Goal: Task Accomplishment & Management: Use online tool/utility

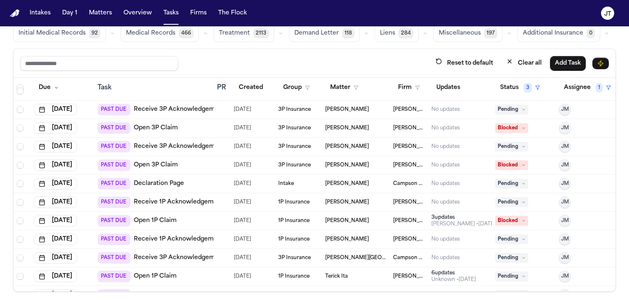
scroll to position [1183, 0]
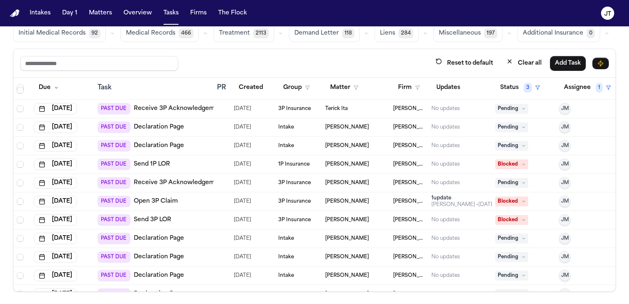
click at [235, 198] on span "[DATE]" at bounding box center [242, 201] width 17 height 12
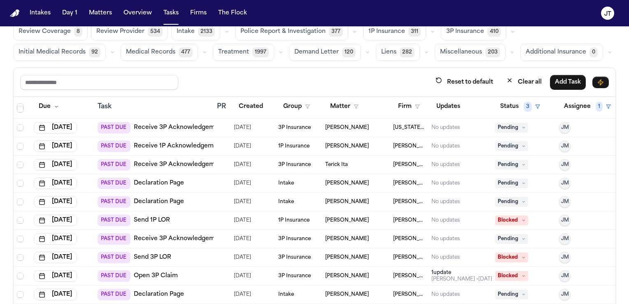
scroll to position [29, 0]
click at [572, 104] on button "Assignee 1" at bounding box center [587, 107] width 57 height 15
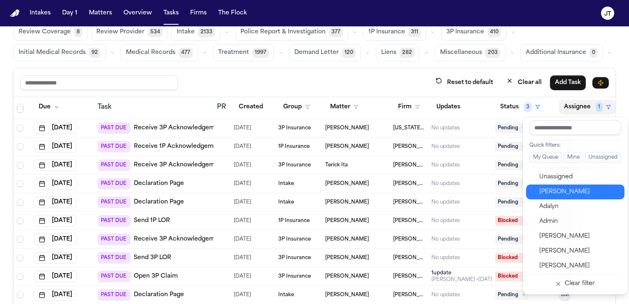
click at [563, 193] on div "[PERSON_NAME]" at bounding box center [579, 192] width 80 height 10
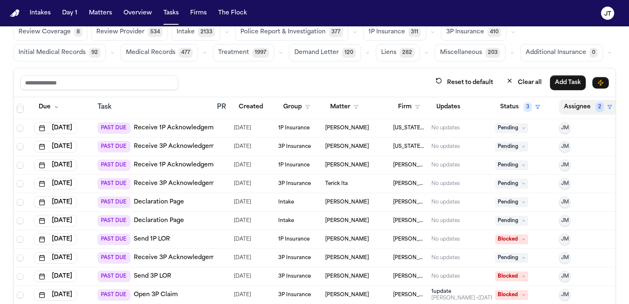
click at [574, 102] on button "Assignee 2" at bounding box center [588, 107] width 58 height 15
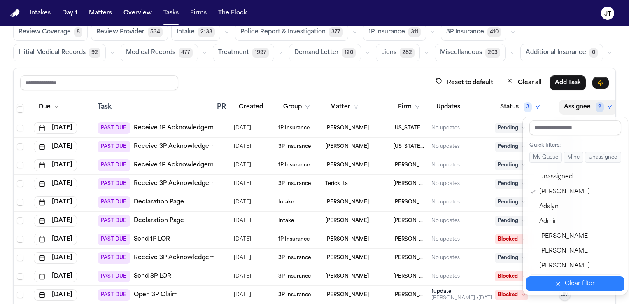
click at [552, 279] on button "Clear filter" at bounding box center [575, 283] width 98 height 15
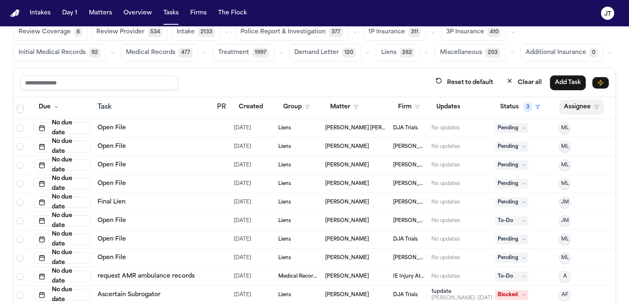
click at [559, 110] on button "Assignee" at bounding box center [581, 107] width 45 height 15
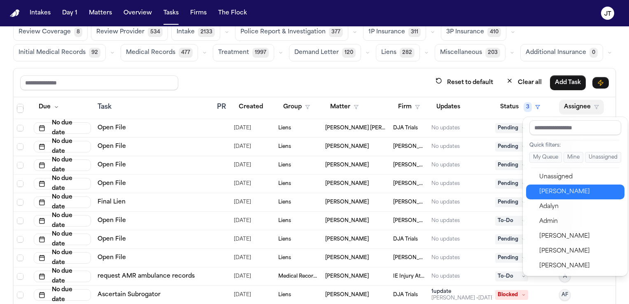
click at [559, 190] on div "[PERSON_NAME]" at bounding box center [579, 192] width 80 height 10
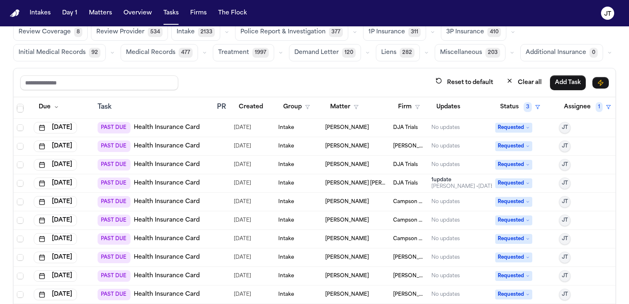
scroll to position [0, 0]
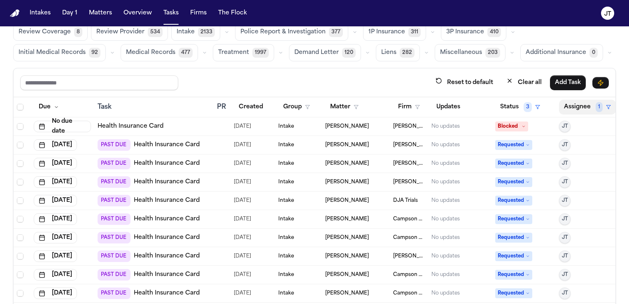
click at [571, 105] on button "Assignee 1" at bounding box center [587, 107] width 57 height 15
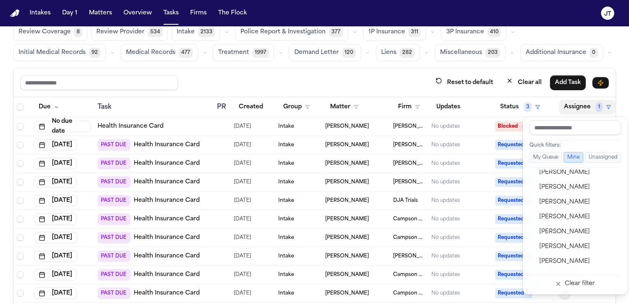
scroll to position [342, 0]
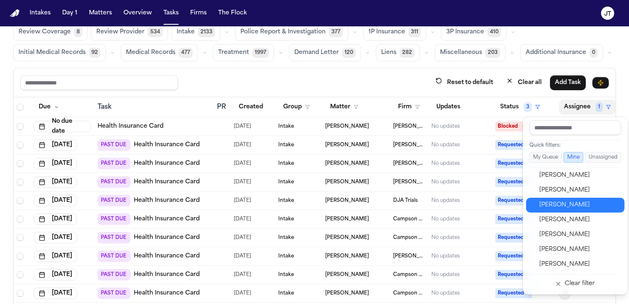
click at [571, 205] on div "[PERSON_NAME]" at bounding box center [579, 205] width 80 height 10
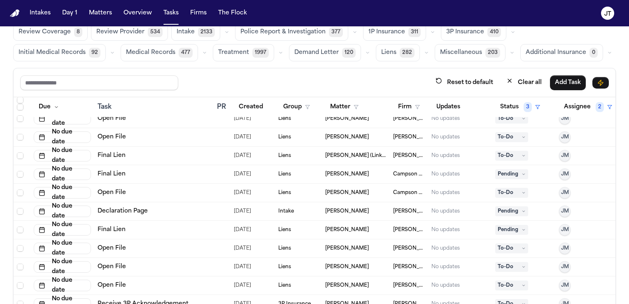
scroll to position [324, 0]
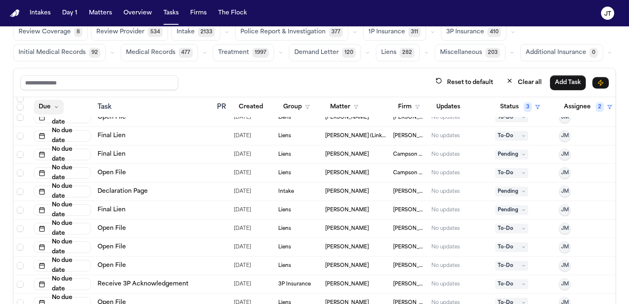
click at [41, 105] on button "Due" at bounding box center [49, 107] width 30 height 15
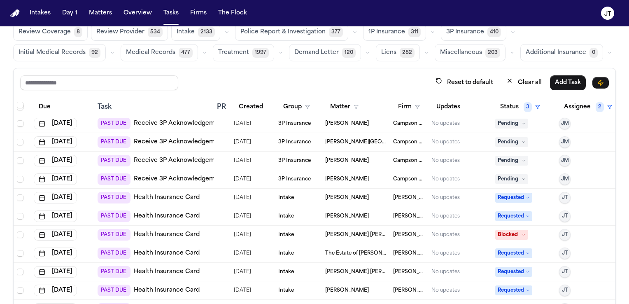
scroll to position [2041, 0]
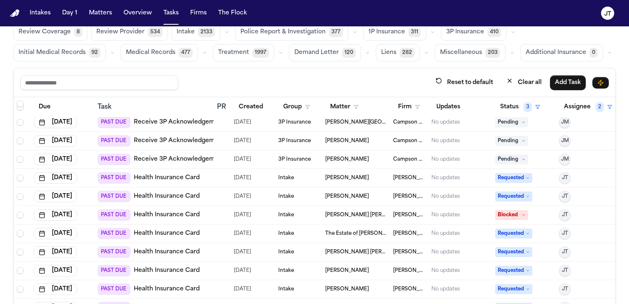
click at [382, 30] on span "1P Insurance" at bounding box center [386, 32] width 37 height 8
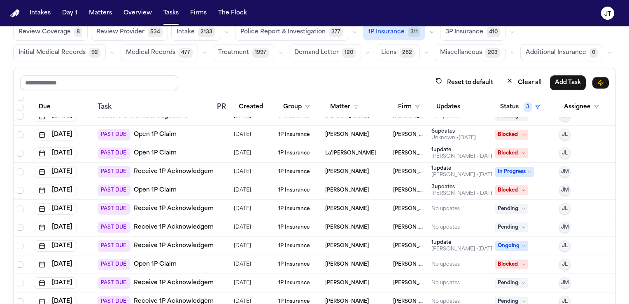
scroll to position [683, 0]
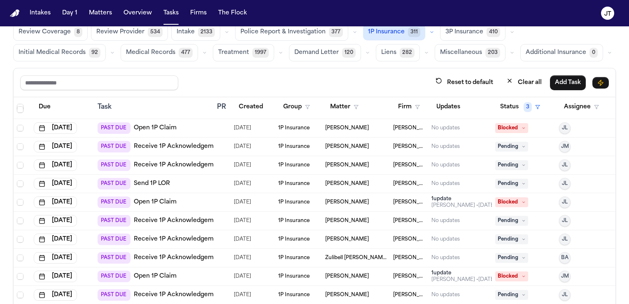
click at [179, 178] on div "PAST DUE Send 1P LOR" at bounding box center [154, 184] width 112 height 12
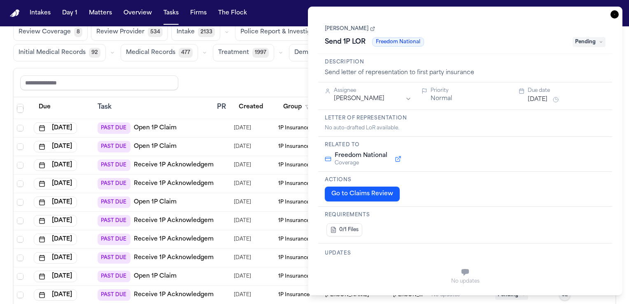
click at [610, 15] on div "**********" at bounding box center [465, 151] width 314 height 288
click at [612, 14] on icon "button" at bounding box center [614, 14] width 8 height 8
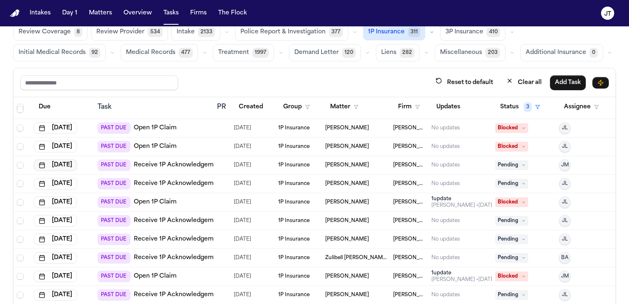
click at [60, 164] on button "[DATE]" at bounding box center [55, 165] width 43 height 12
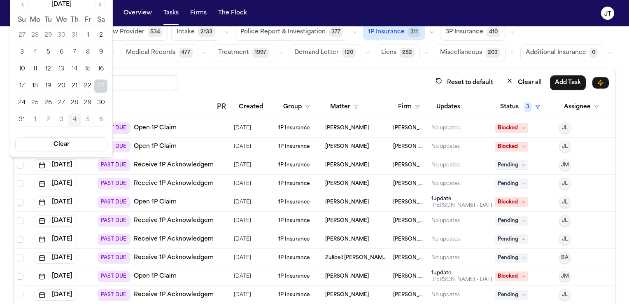
click at [339, 164] on span "[PERSON_NAME]" at bounding box center [347, 165] width 44 height 7
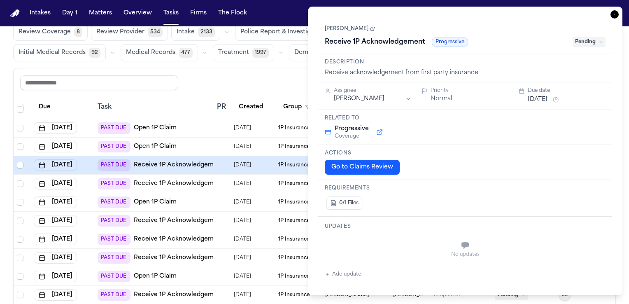
click at [346, 169] on button "Go to Claims Review" at bounding box center [362, 167] width 75 height 15
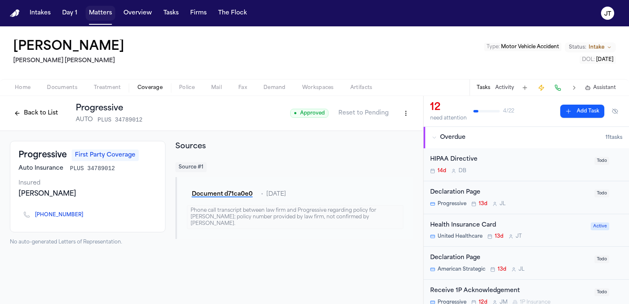
click at [93, 13] on button "Matters" at bounding box center [101, 13] width 30 height 15
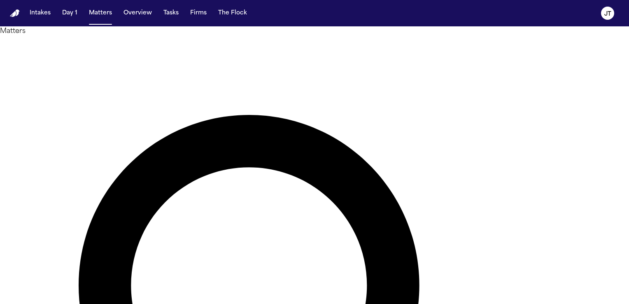
type input "*****"
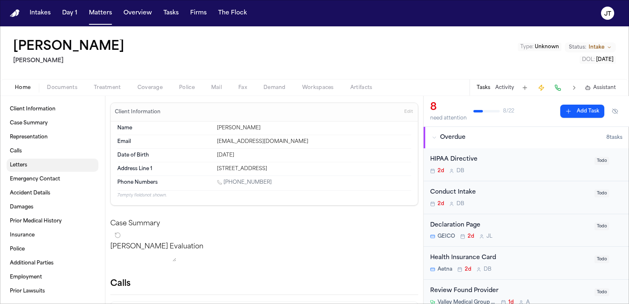
click at [19, 160] on link "Letters" at bounding box center [53, 164] width 92 height 13
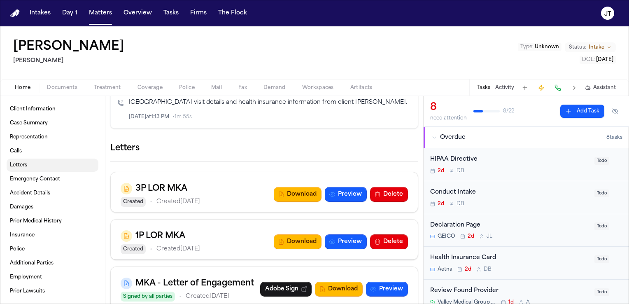
scroll to position [423, 0]
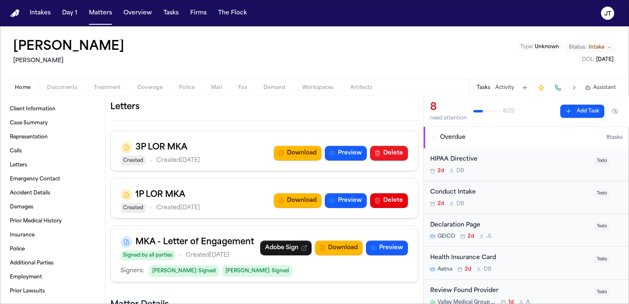
click at [386, 160] on button "Delete" at bounding box center [389, 153] width 38 height 15
click at [200, 213] on p "Created [DATE]" at bounding box center [178, 208] width 44 height 10
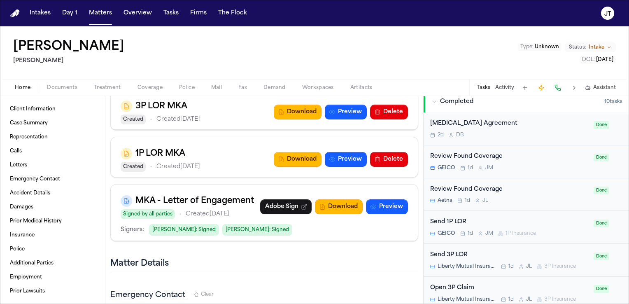
scroll to position [535, 0]
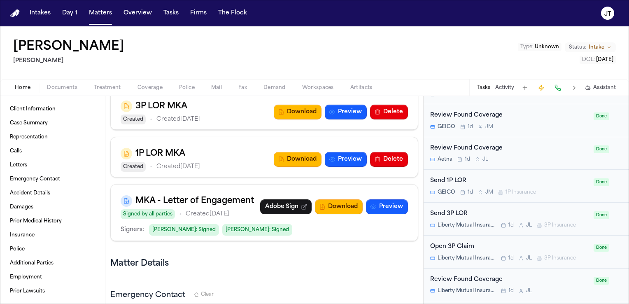
click at [492, 176] on div "Send 1P LOR" at bounding box center [509, 180] width 158 height 9
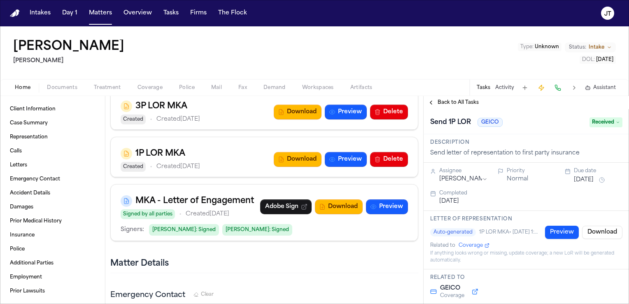
click at [373, 303] on div "Emergency Contact Clear" at bounding box center [264, 295] width 308 height 19
click at [31, 248] on link "Police" at bounding box center [53, 248] width 92 height 13
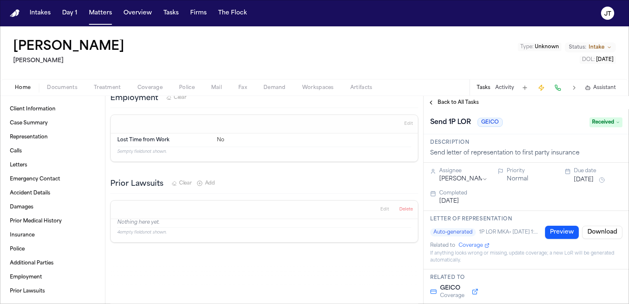
scroll to position [1466, 0]
